Goal: Transaction & Acquisition: Book appointment/travel/reservation

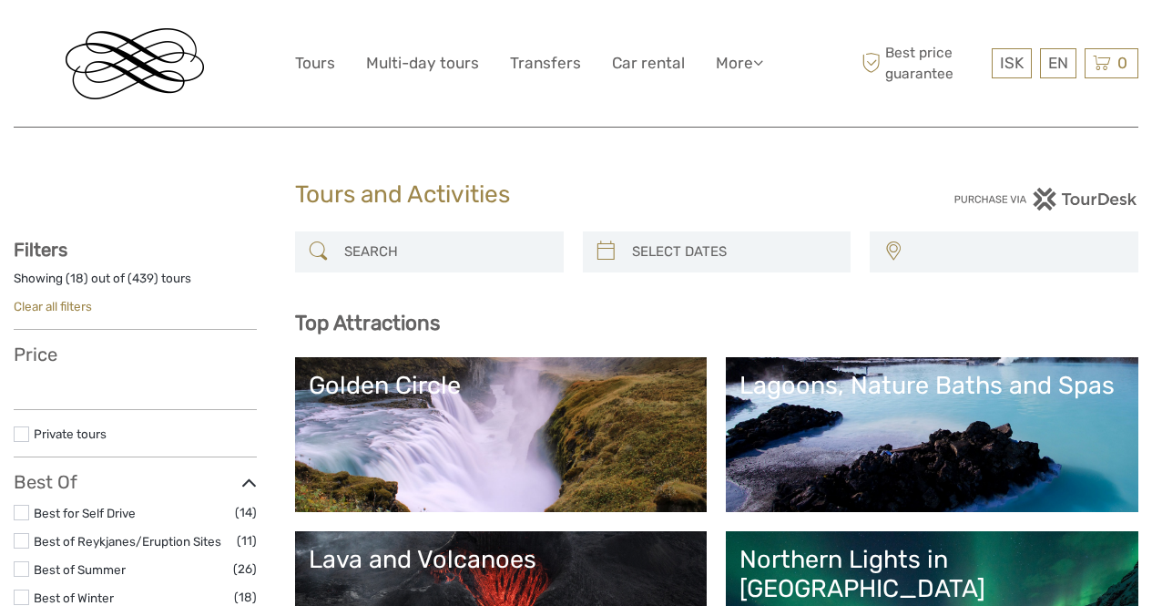
select select
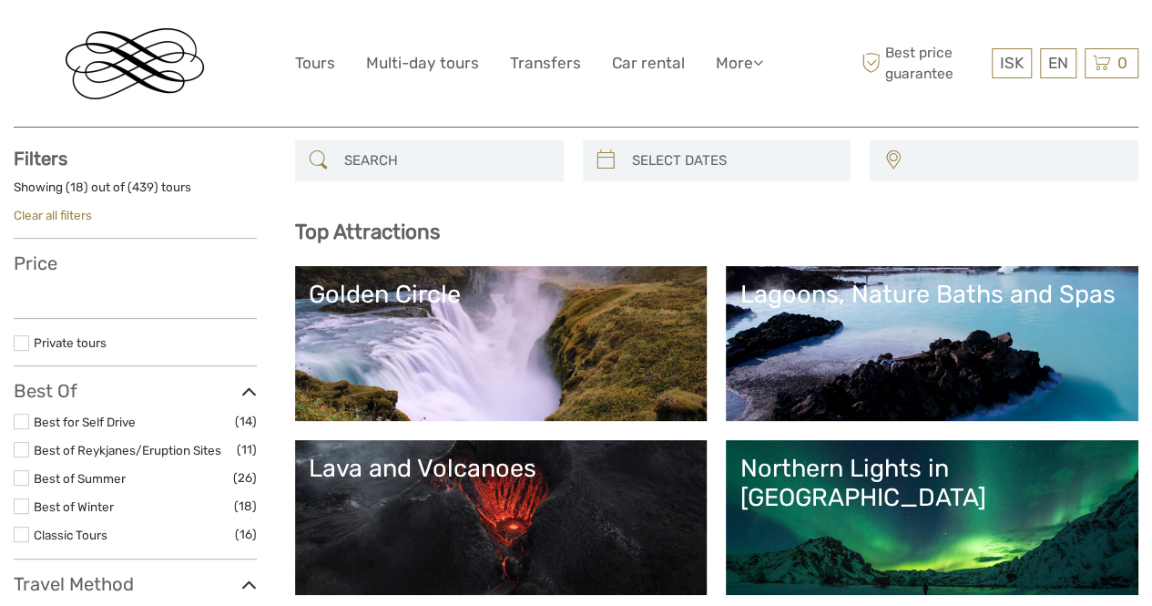
select select
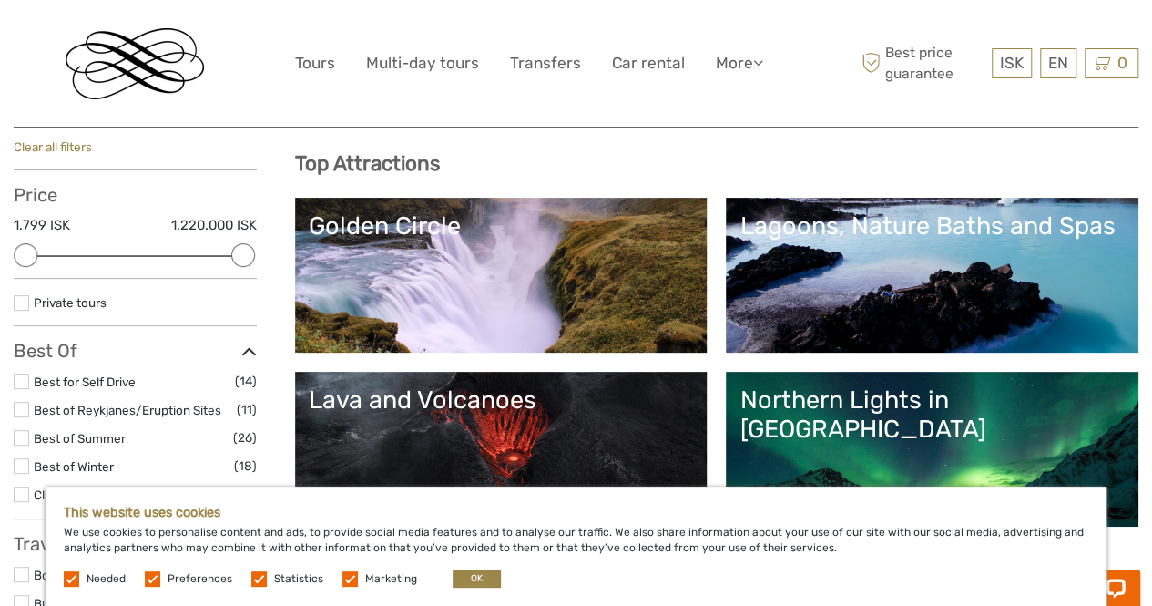
scroll to position [273, 0]
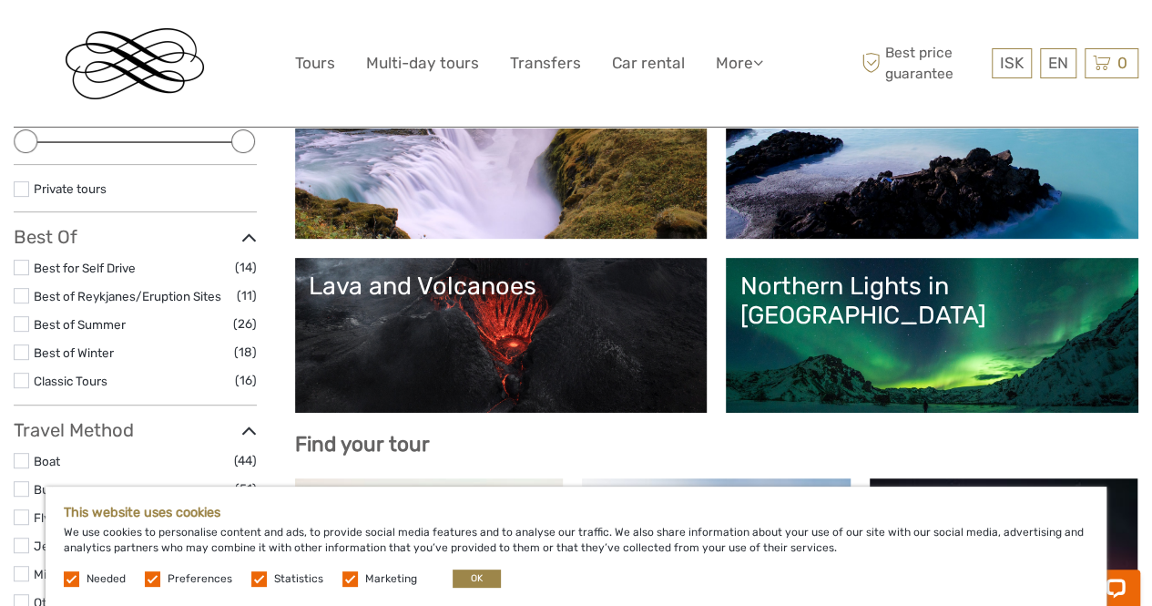
click at [632, 196] on link "Golden Circle" at bounding box center [501, 161] width 385 height 128
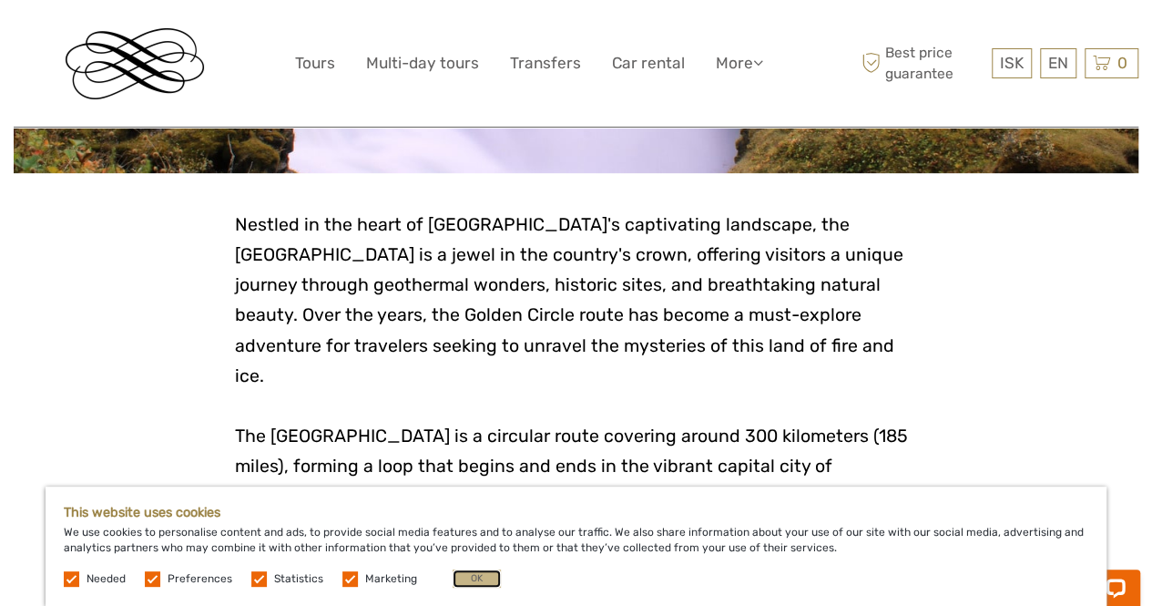
click at [466, 572] on button "OK" at bounding box center [477, 578] width 48 height 18
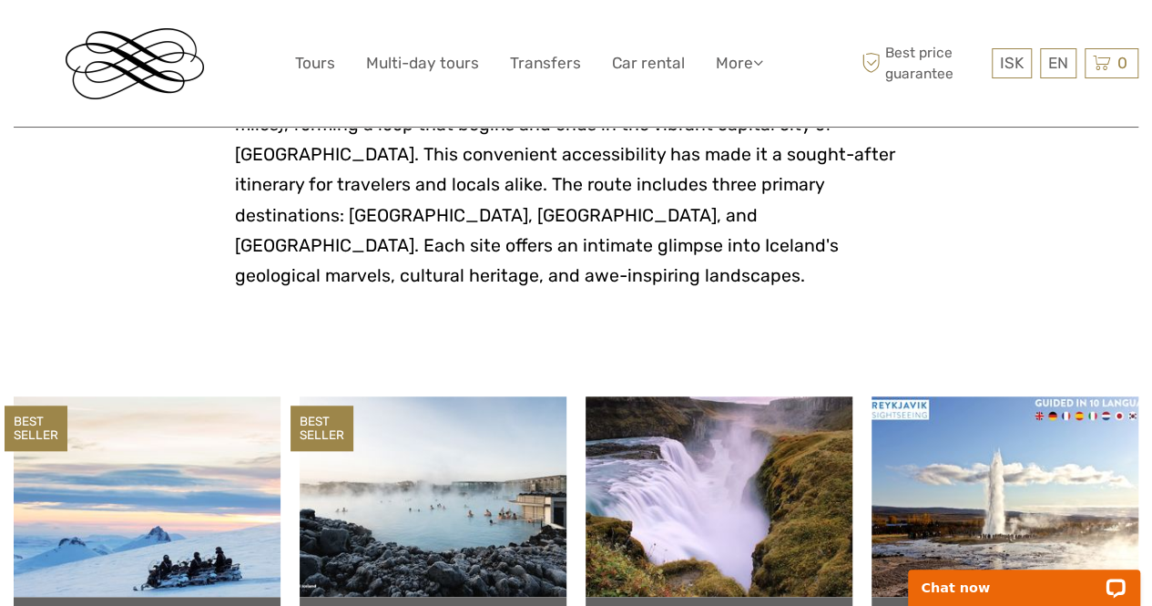
scroll to position [820, 0]
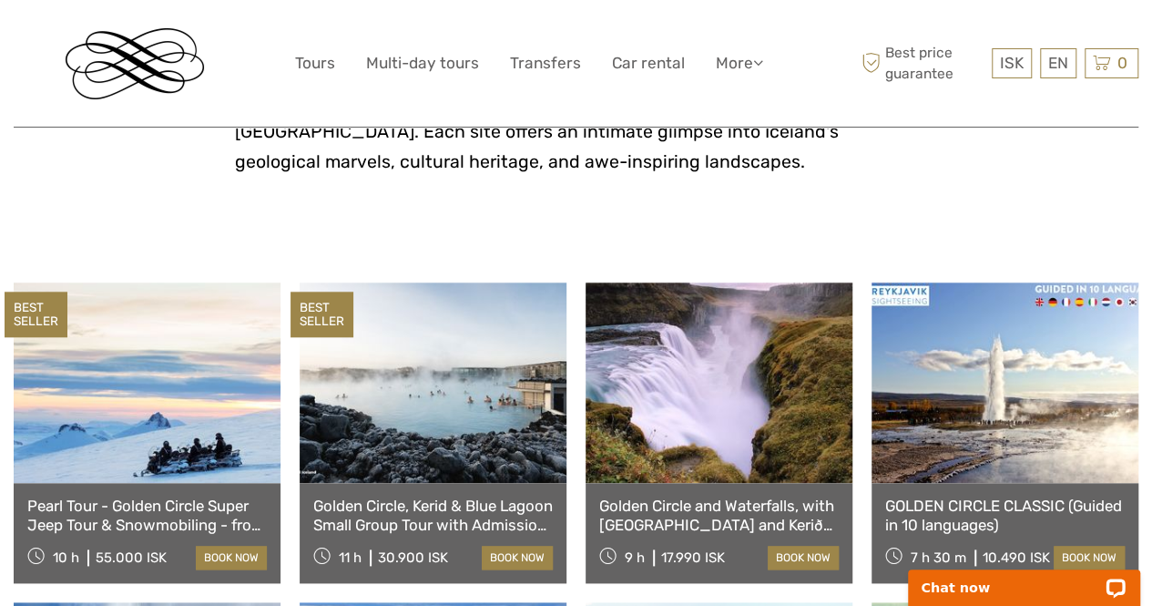
click at [448, 497] on link "Golden Circle, Kerid & Blue Lagoon Small Group Tour with Admission Ticket" at bounding box center [433, 515] width 240 height 37
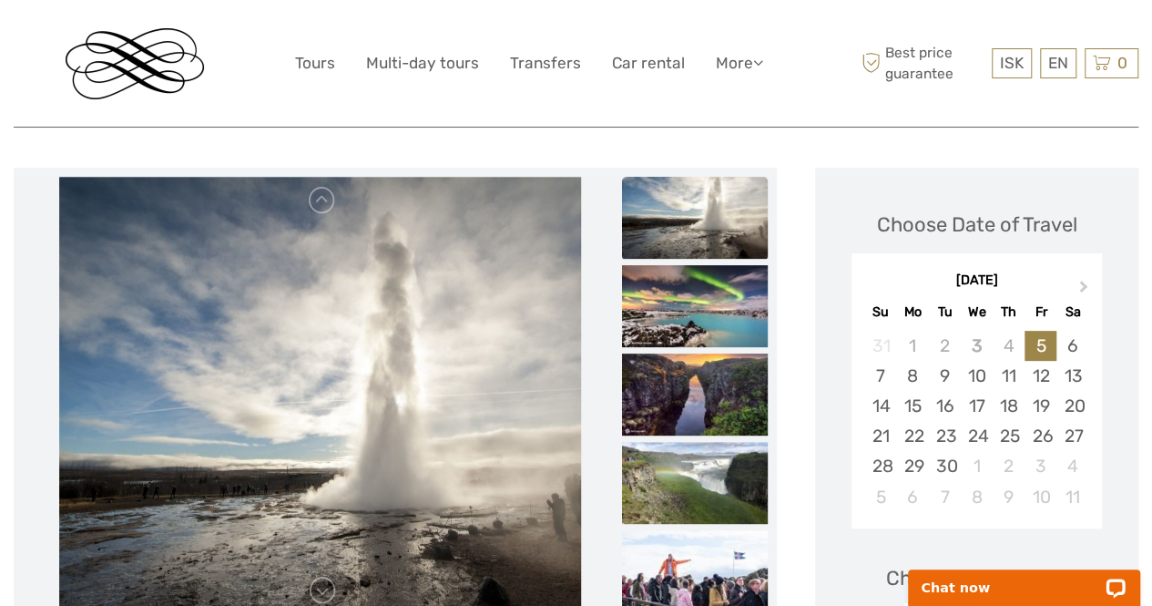
scroll to position [182, 0]
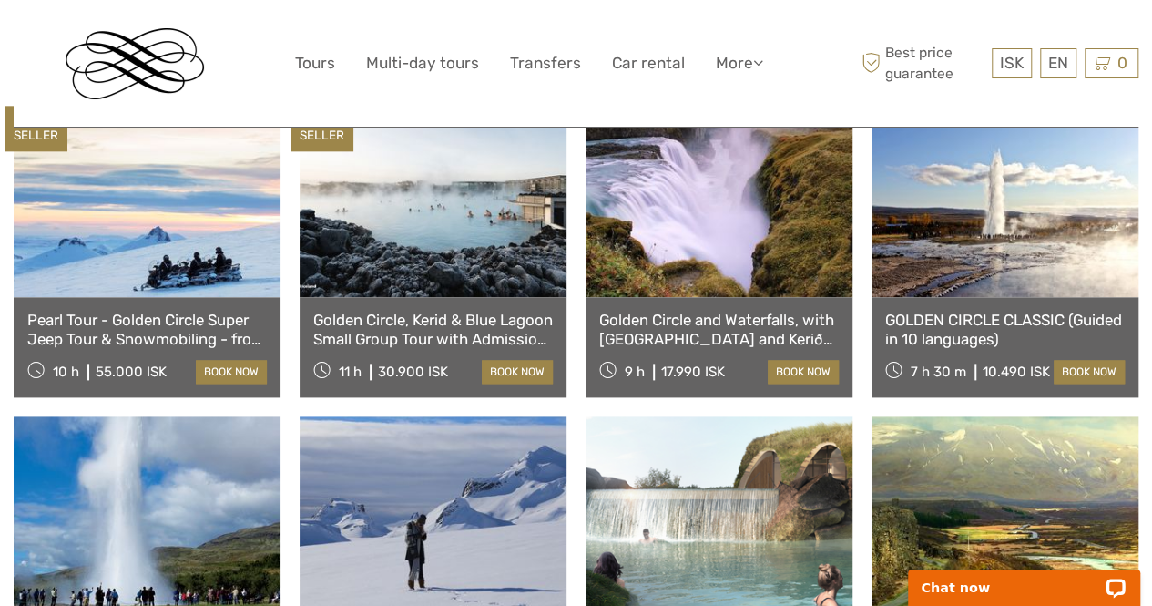
scroll to position [911, 0]
